Goal: Information Seeking & Learning: Learn about a topic

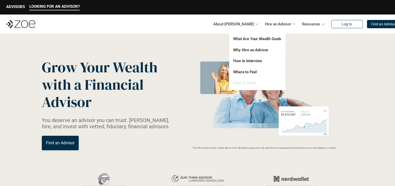
click at [249, 83] on link "Fees & Costs" at bounding box center [244, 83] width 23 height 5
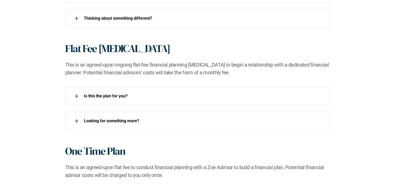
scroll to position [441, 0]
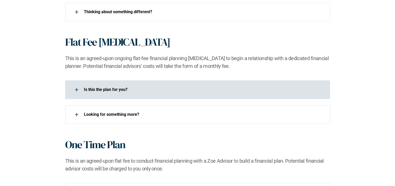
click at [76, 91] on div at bounding box center [76, 90] width 10 height 10
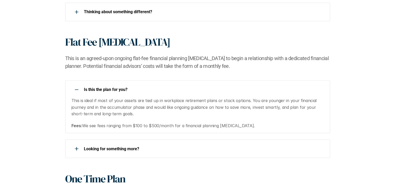
click at [76, 88] on div at bounding box center [76, 90] width 10 height 10
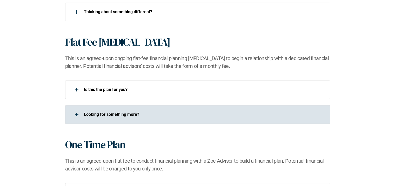
click at [76, 114] on use at bounding box center [76, 115] width 1 height 4
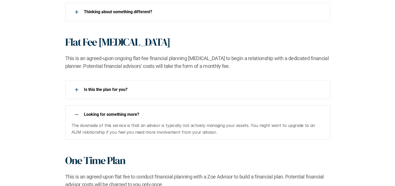
click at [76, 114] on div at bounding box center [76, 115] width 10 height 10
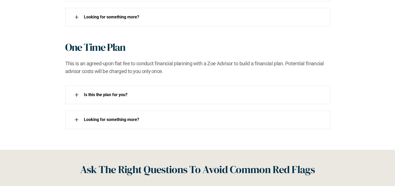
scroll to position [545, 0]
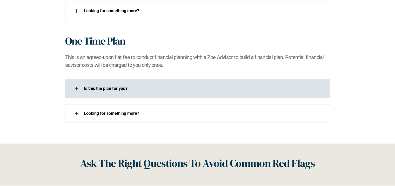
click at [72, 89] on div at bounding box center [76, 89] width 10 height 10
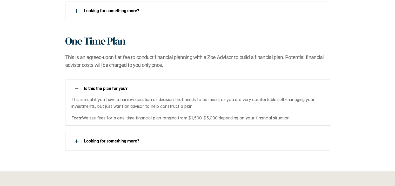
click at [78, 89] on use at bounding box center [77, 89] width 4 height 1
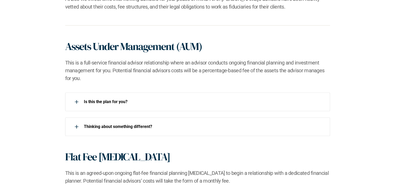
scroll to position [337, 0]
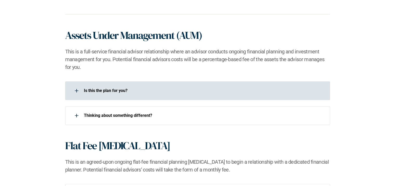
click at [74, 90] on div at bounding box center [76, 91] width 10 height 10
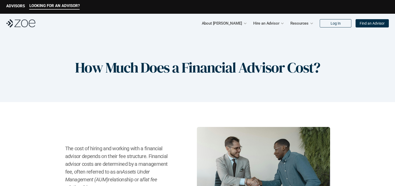
scroll to position [0, 0]
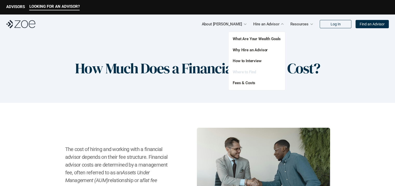
click at [249, 71] on link "Where to Find" at bounding box center [244, 72] width 23 height 5
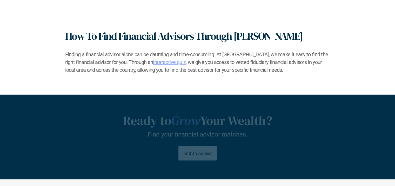
scroll to position [831, 0]
